Goal: Information Seeking & Learning: Learn about a topic

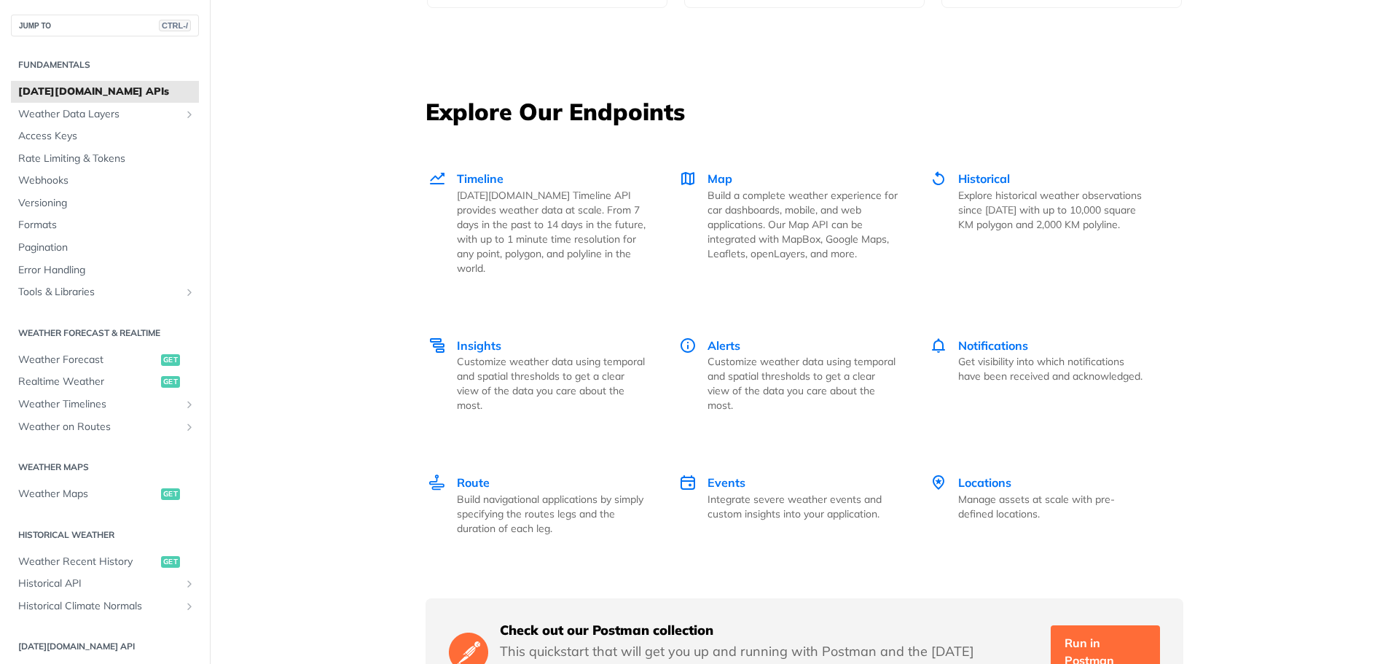
scroll to position [1967, 0]
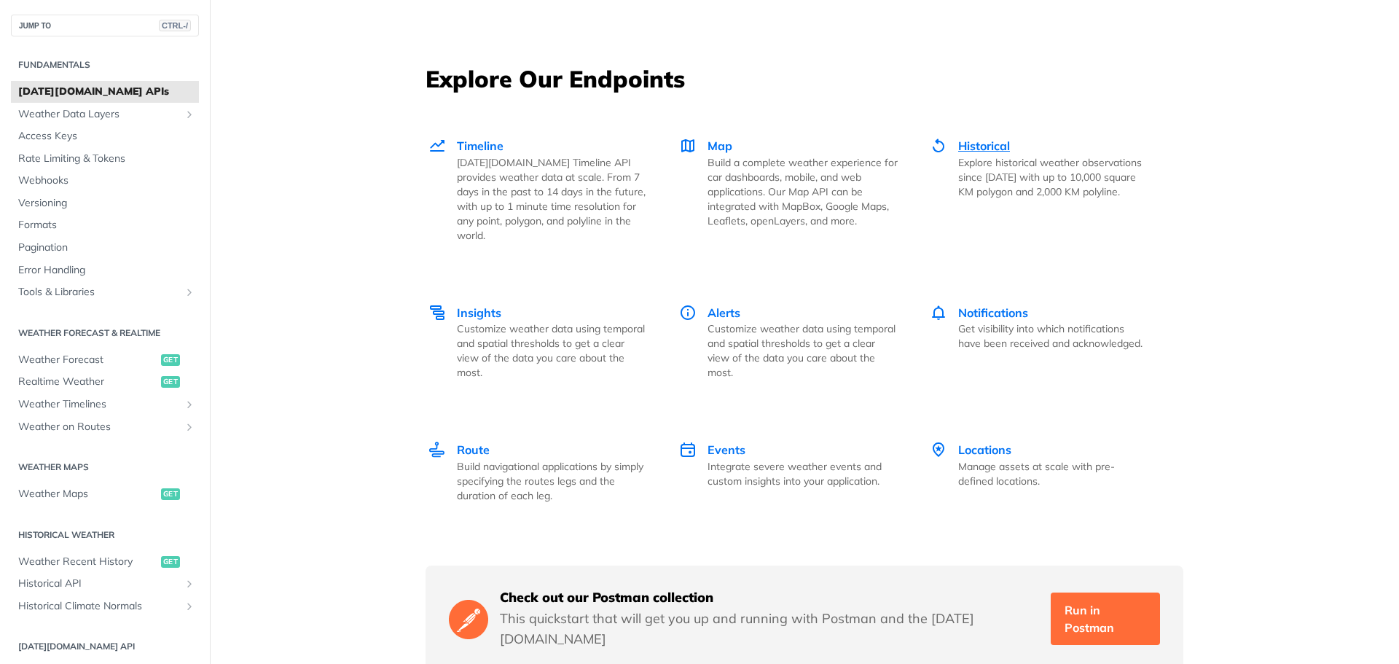
click at [975, 145] on span "Historical" at bounding box center [984, 145] width 52 height 15
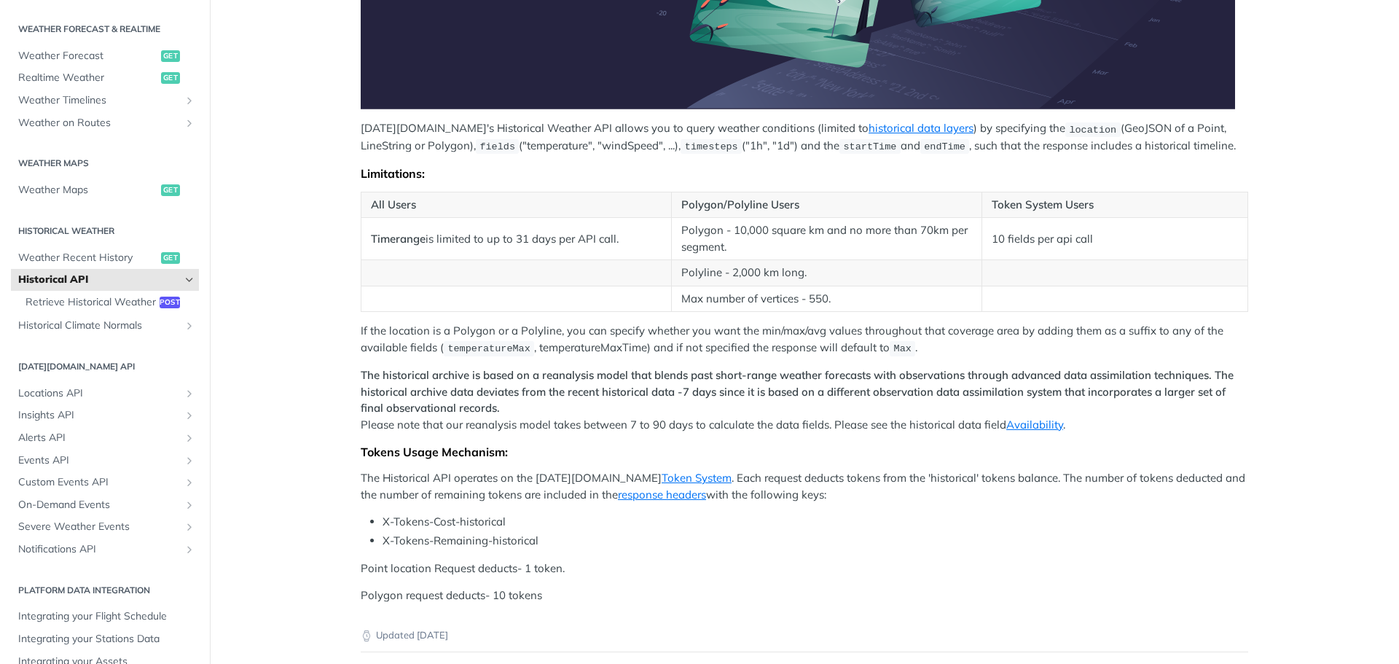
scroll to position [364, 0]
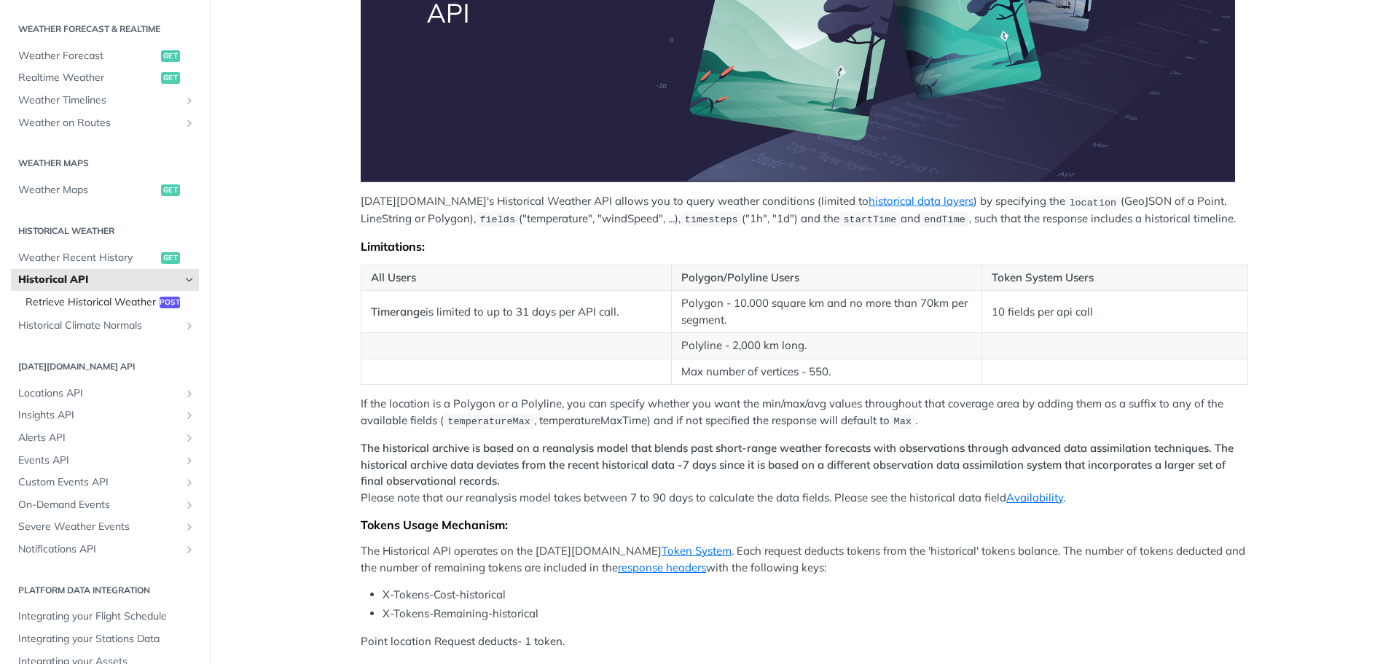
click at [95, 310] on span "Retrieve Historical Weather" at bounding box center [90, 302] width 130 height 15
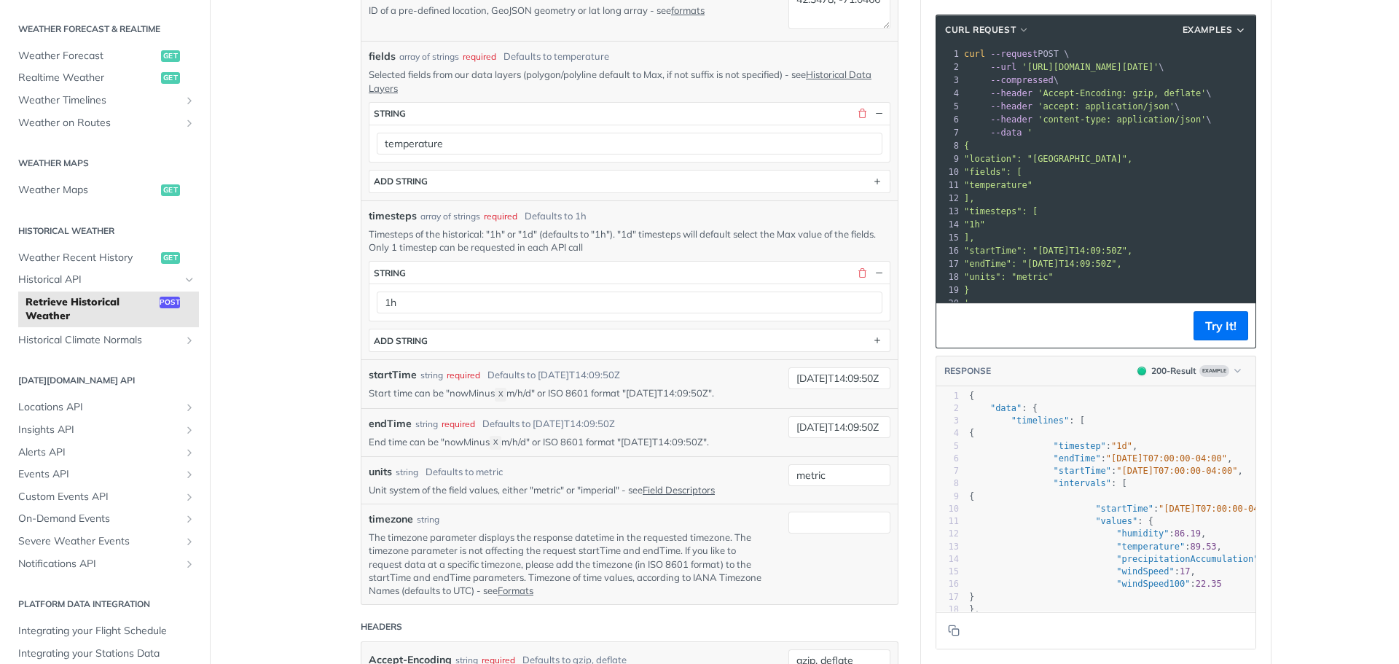
scroll to position [291, 0]
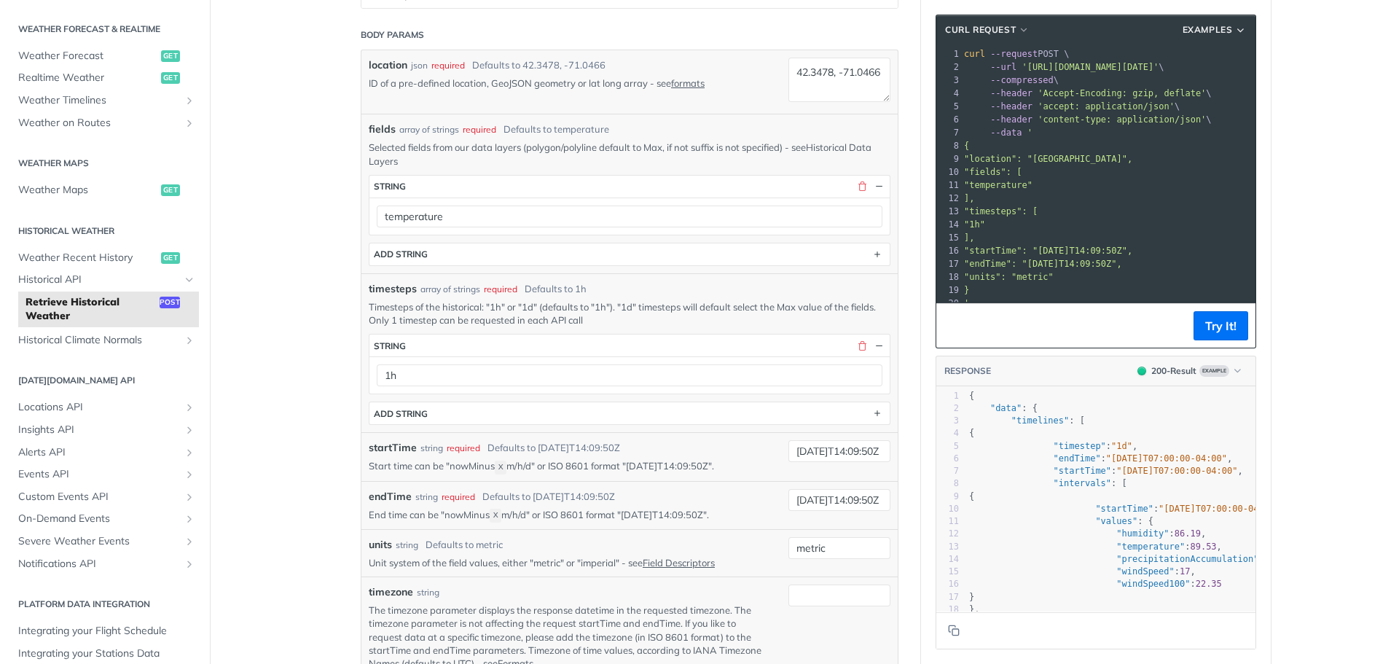
click at [843, 144] on link "Historical Data Layers" at bounding box center [620, 153] width 503 height 25
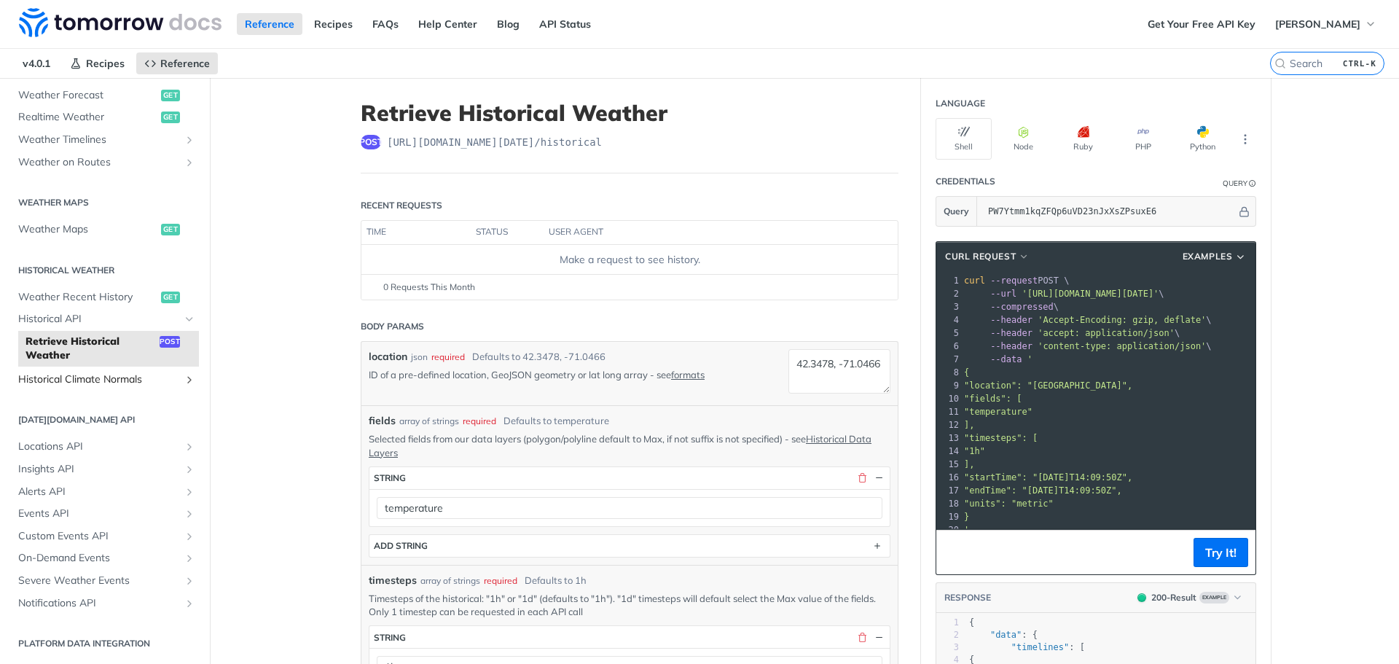
click at [184, 381] on icon "Show subpages for Historical Climate Normals" at bounding box center [190, 380] width 12 height 12
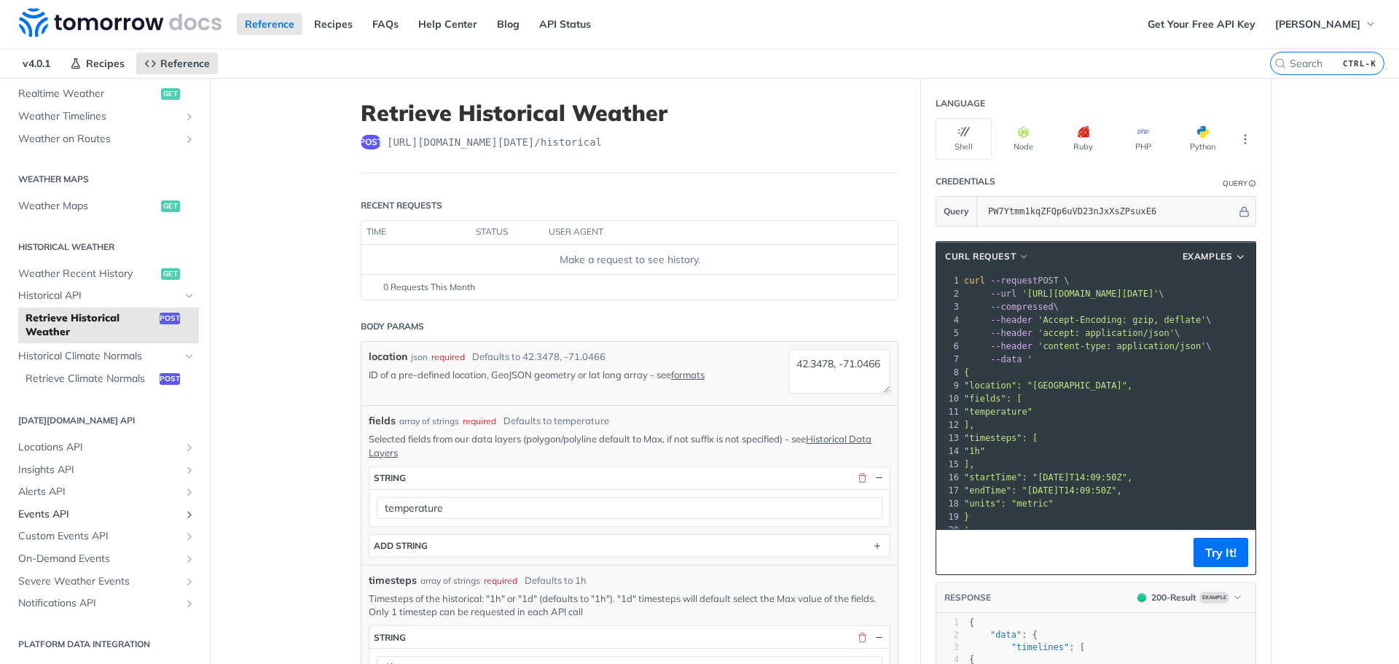
scroll to position [73, 0]
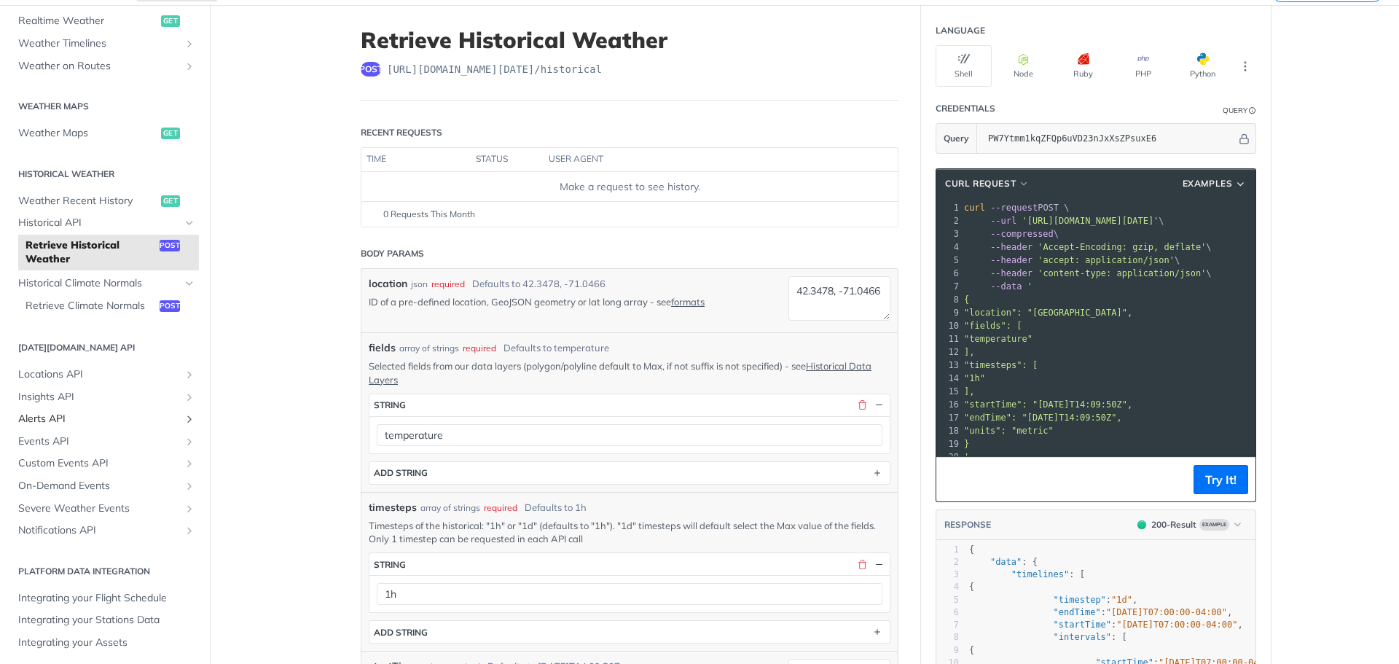
click at [184, 418] on icon "Show subpages for Alerts API" at bounding box center [190, 419] width 12 height 12
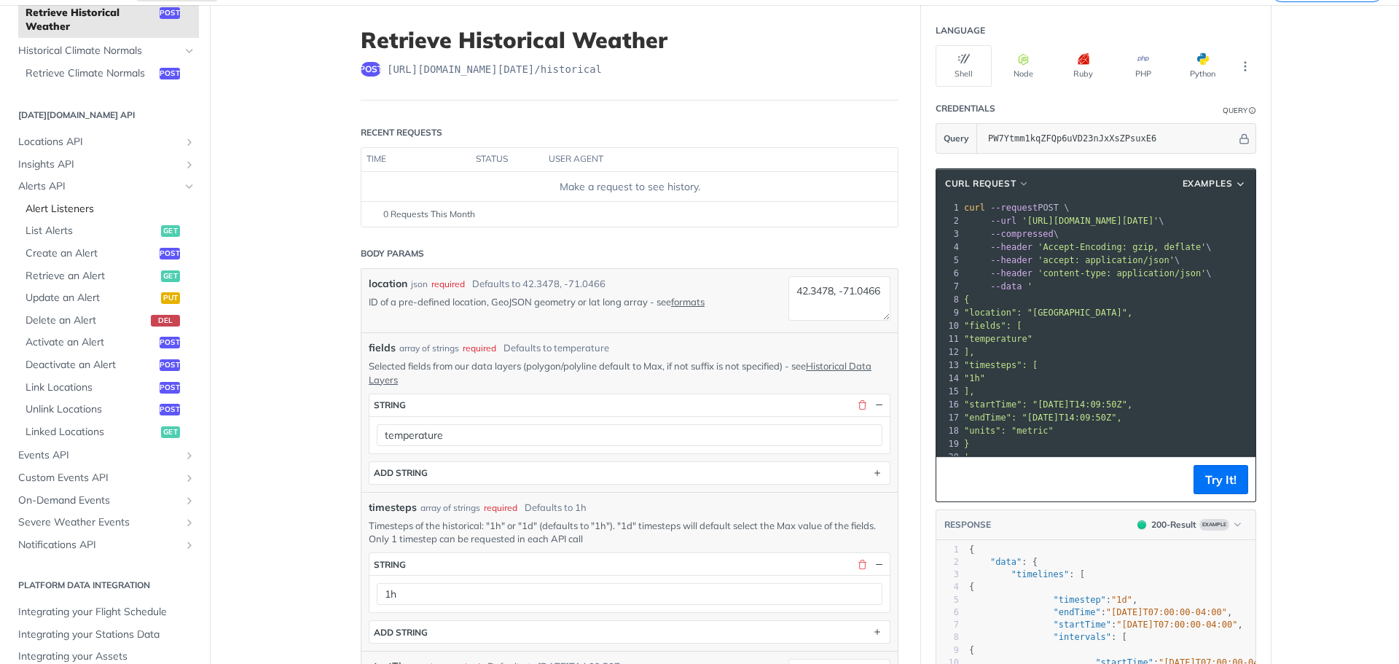
scroll to position [599, 0]
click at [184, 192] on icon "Hide subpages for Alerts API" at bounding box center [190, 186] width 12 height 12
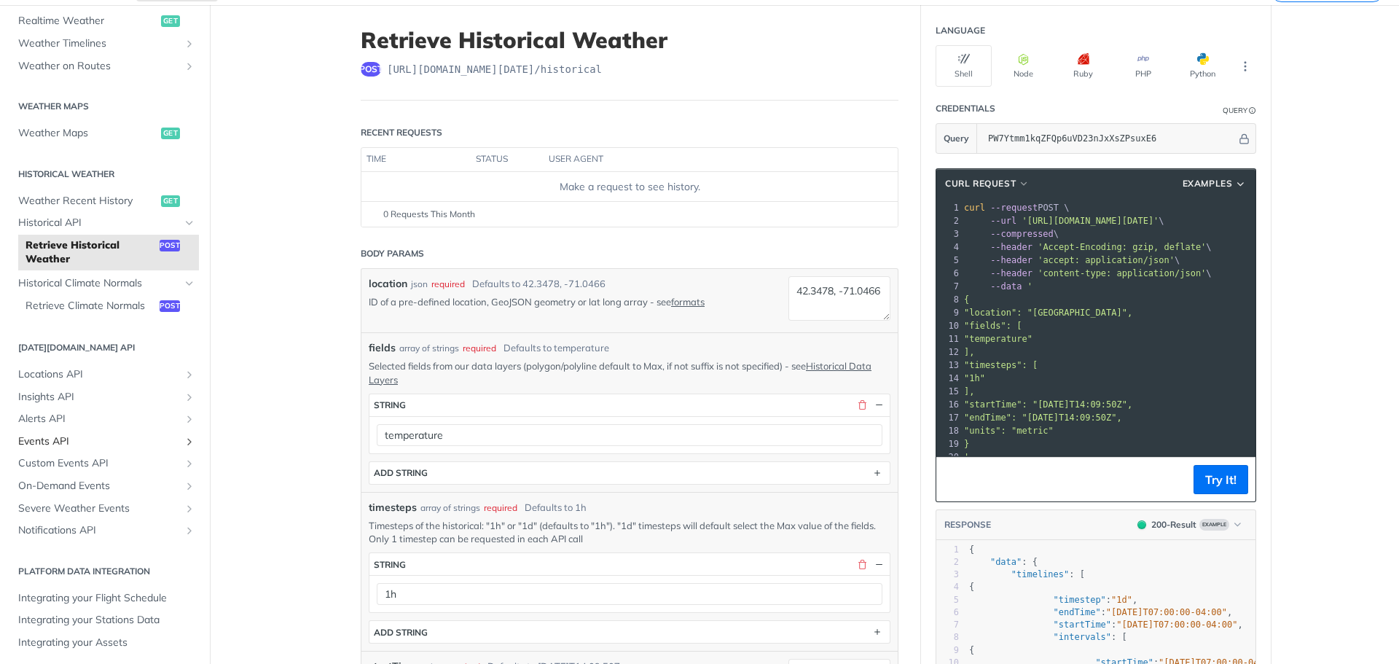
click at [184, 439] on icon "Show subpages for Events API" at bounding box center [190, 442] width 12 height 12
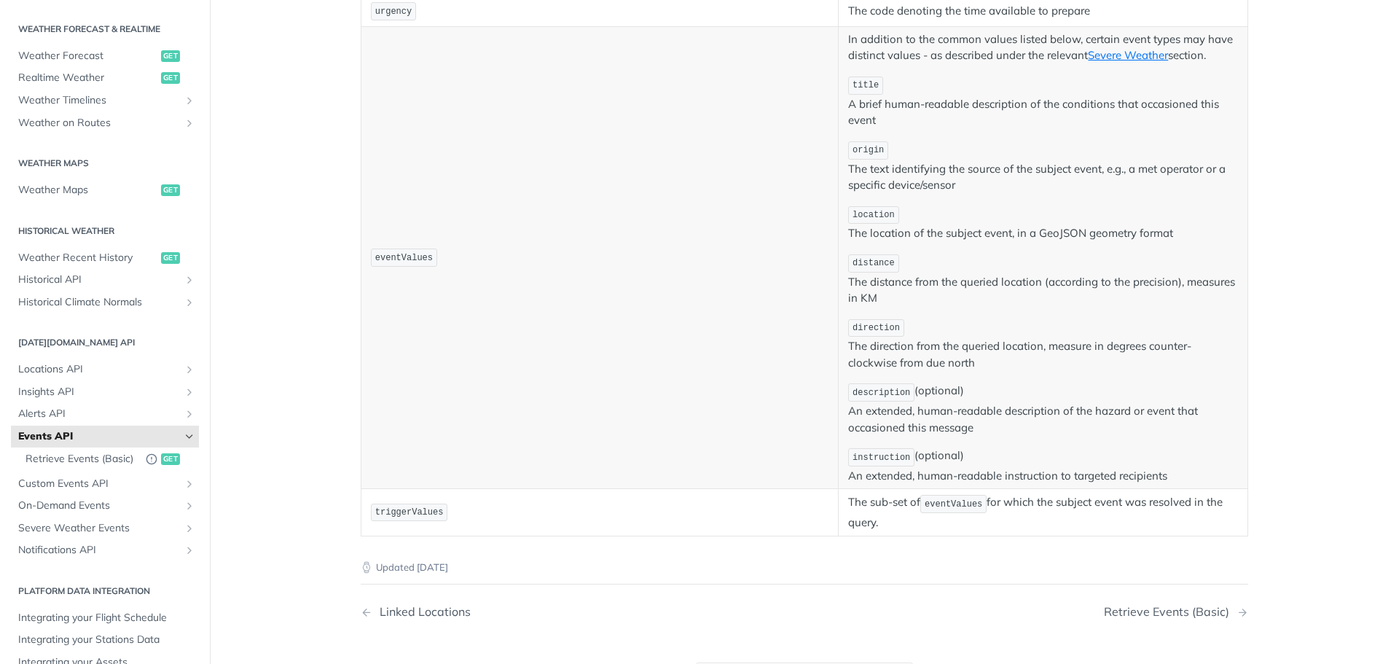
scroll to position [583, 0]
click at [184, 534] on icon "Show subpages for Severe Weather Events" at bounding box center [190, 528] width 12 height 12
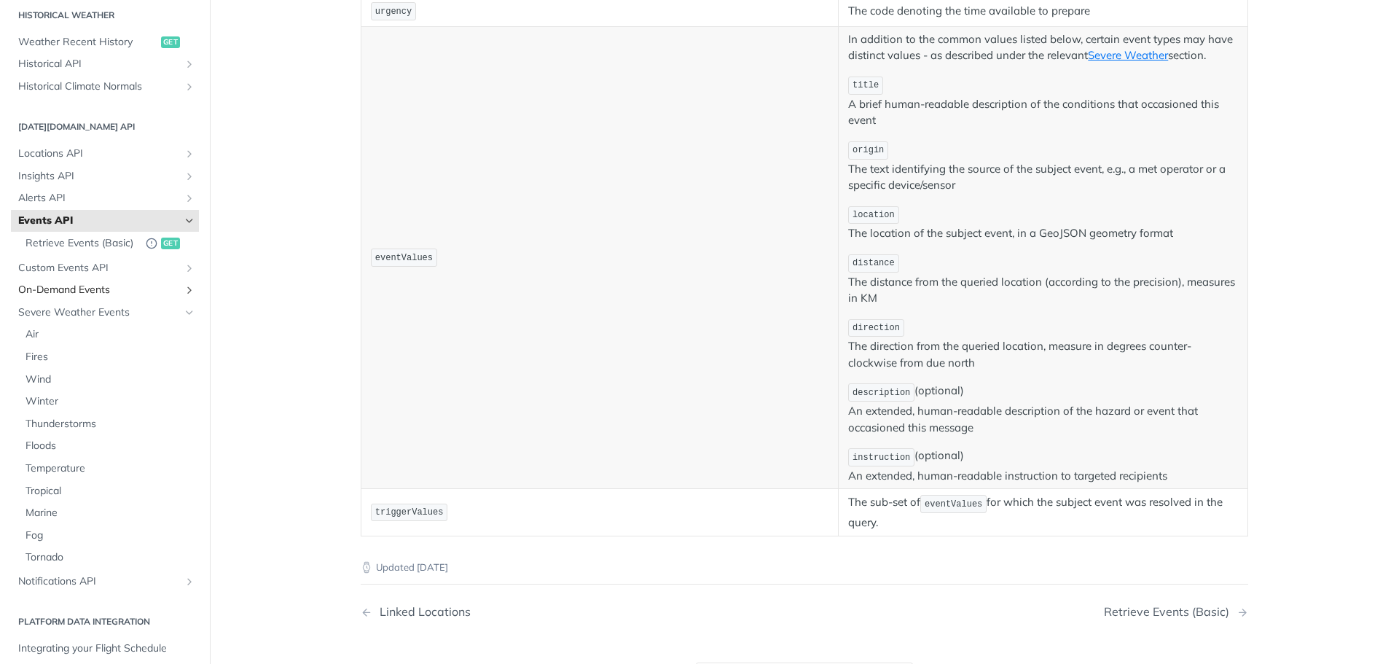
scroll to position [522, 0]
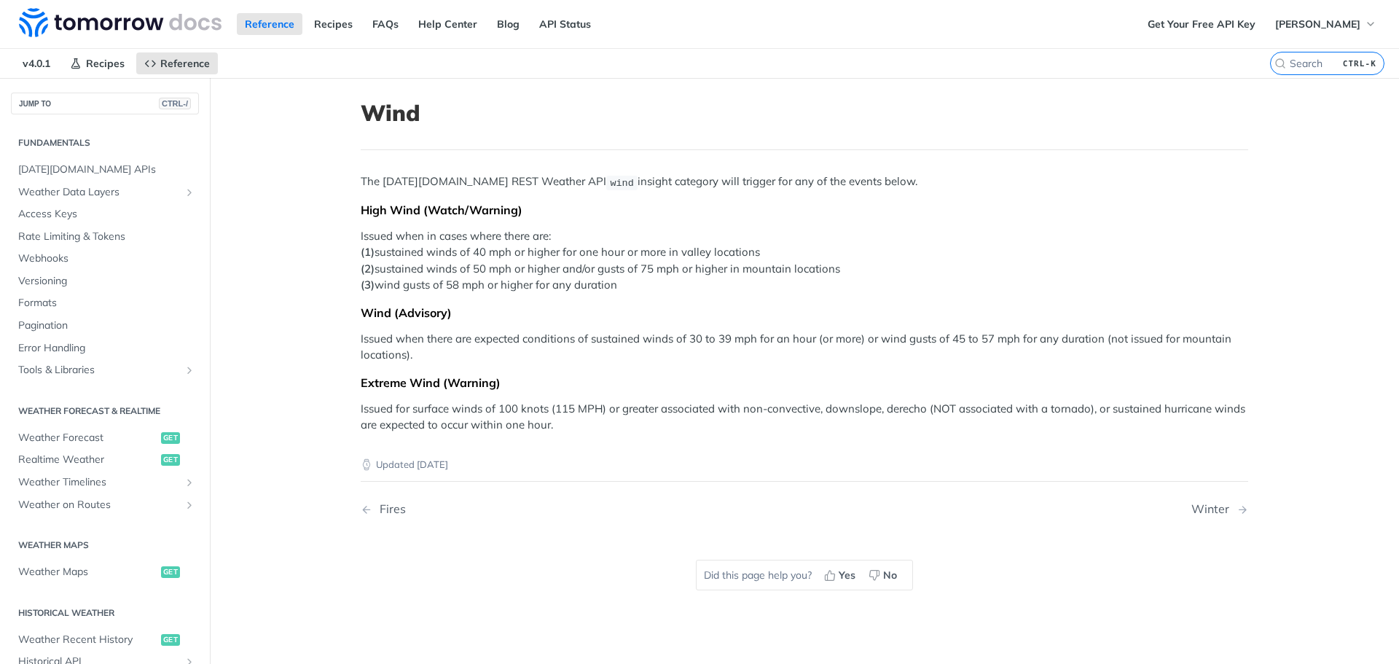
scroll to position [304, 0]
